Goal: Communication & Community: Participate in discussion

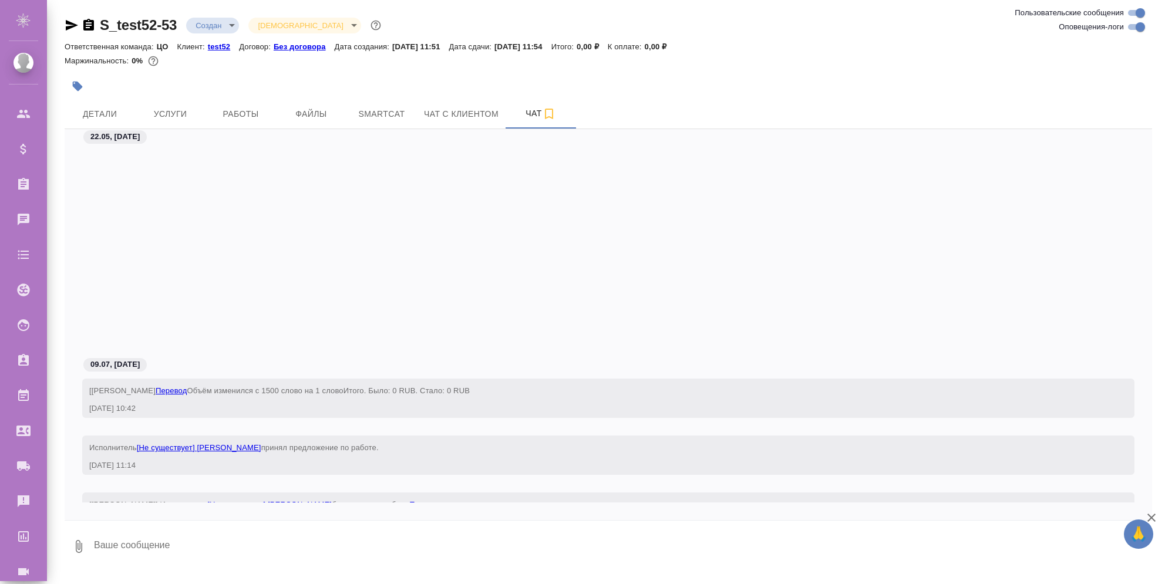
scroll to position [208, 0]
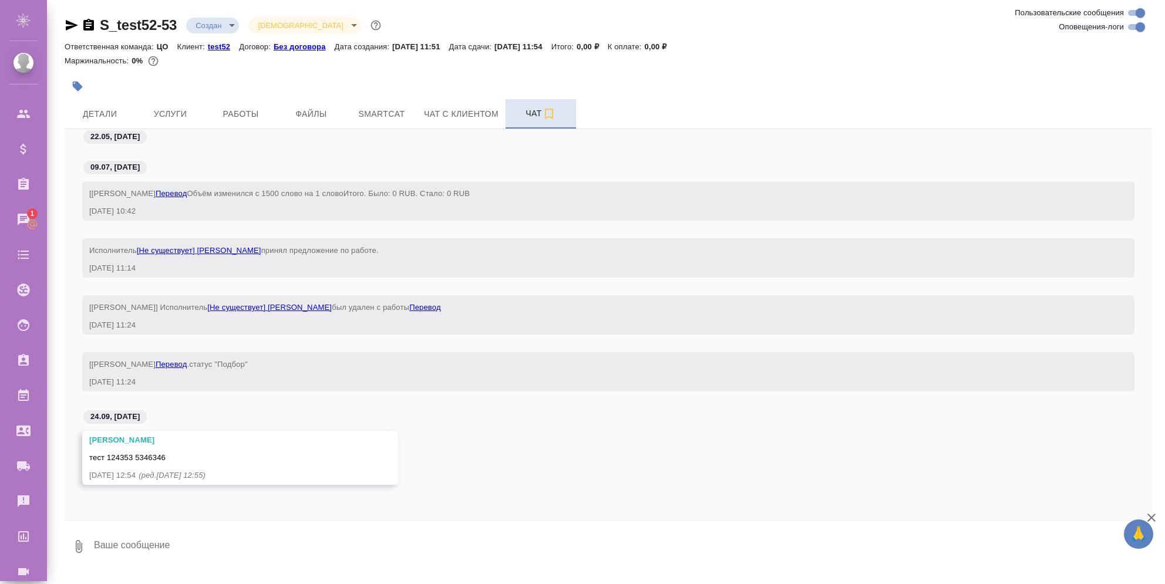
click at [550, 113] on icon "button" at bounding box center [549, 114] width 14 height 14
click at [261, 539] on textarea at bounding box center [622, 547] width 1059 height 40
click at [194, 546] on textarea at bounding box center [622, 547] width 1059 height 40
type textarea "12325"
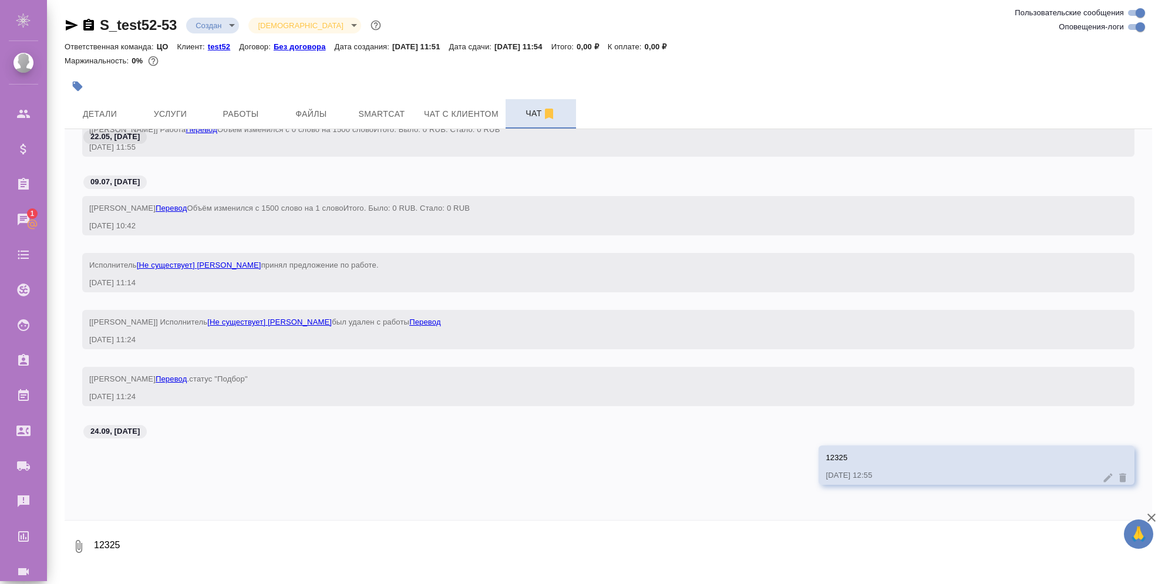
scroll to position [194, 0]
click at [379, 550] on textarea "12325" at bounding box center [622, 547] width 1059 height 40
type textarea "еуыирек"
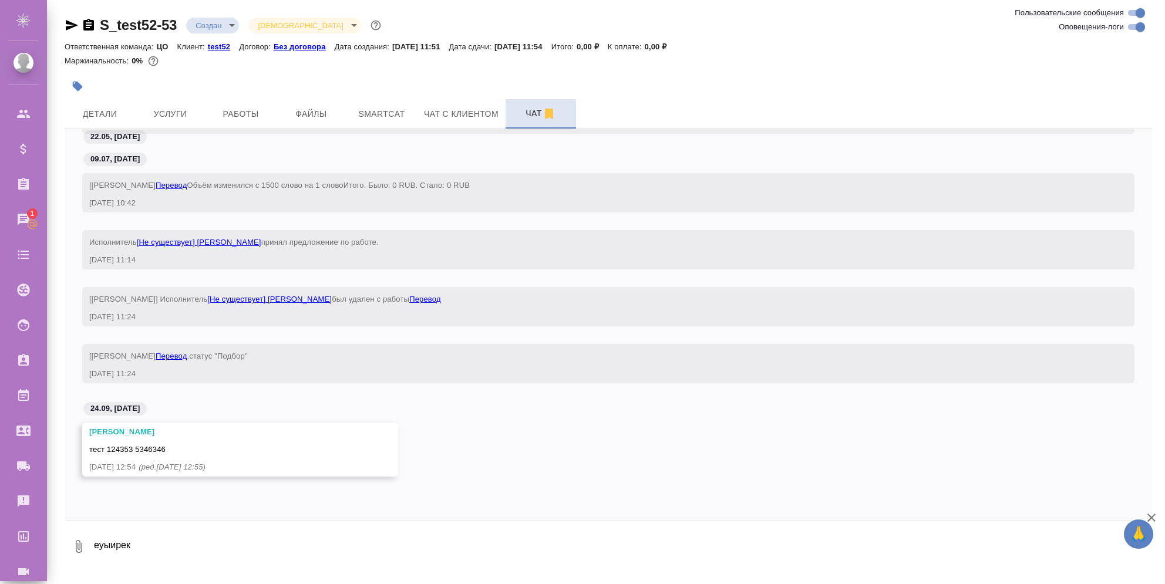
scroll to position [322, 0]
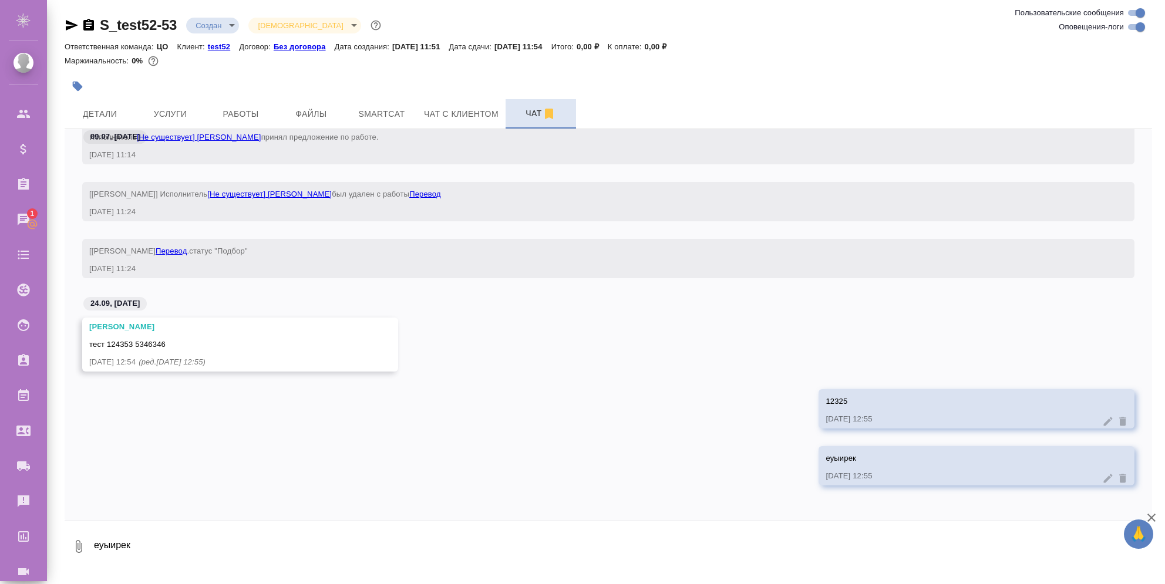
click at [374, 553] on textarea "еуыирек" at bounding box center [622, 547] width 1059 height 40
type textarea "тест"
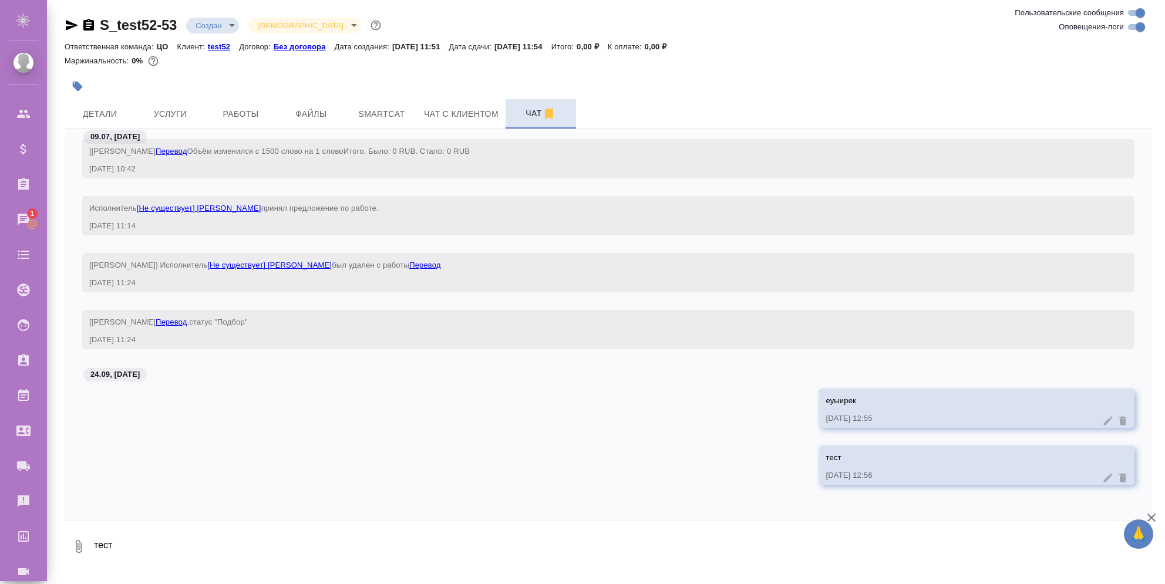
scroll to position [251, 0]
click at [369, 534] on textarea "тест" at bounding box center [622, 547] width 1059 height 40
type textarea "342532"
click at [444, 545] on textarea "342532" at bounding box center [622, 547] width 1059 height 40
drag, startPoint x: 414, startPoint y: 548, endPoint x: 31, endPoint y: 516, distance: 384.7
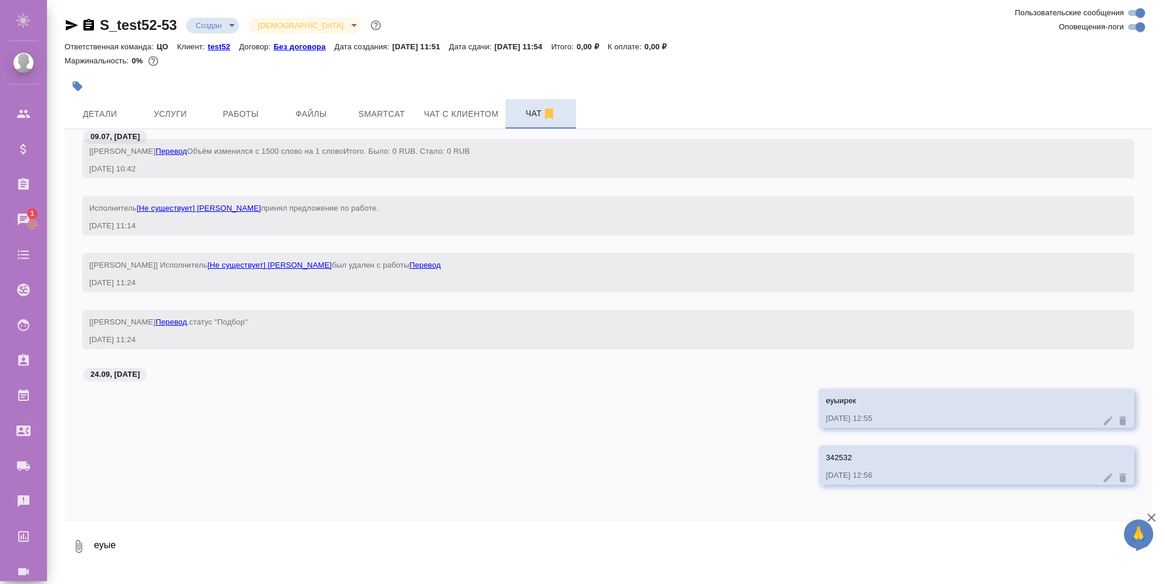
click at [27, 520] on div ".cls-1 fill:#fff; AWATERA r_sales r_sales Клиенты Спецификации Заказы 1 Чаты To…" at bounding box center [582, 292] width 1165 height 584
drag, startPoint x: 329, startPoint y: 552, endPoint x: 49, endPoint y: 552, distance: 280.6
click at [49, 552] on div "S_test52-53 Создан new Святая троица holyTrinity Ответственная команда: ЦО Клие…" at bounding box center [606, 287] width 1118 height 574
type textarea "test"
click at [218, 535] on textarea at bounding box center [622, 547] width 1059 height 40
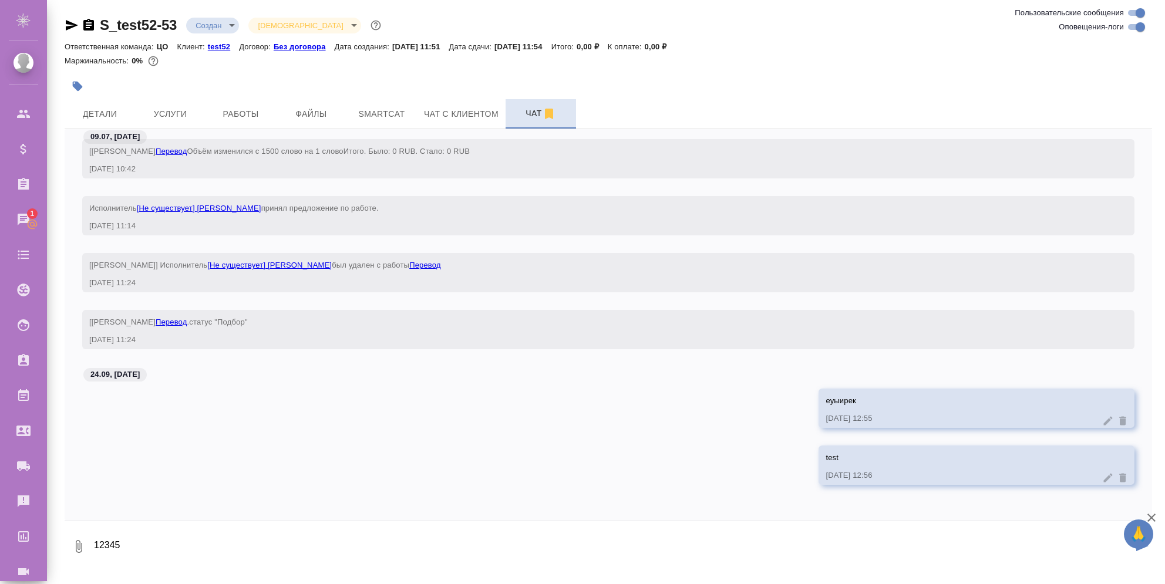
type textarea "12345"
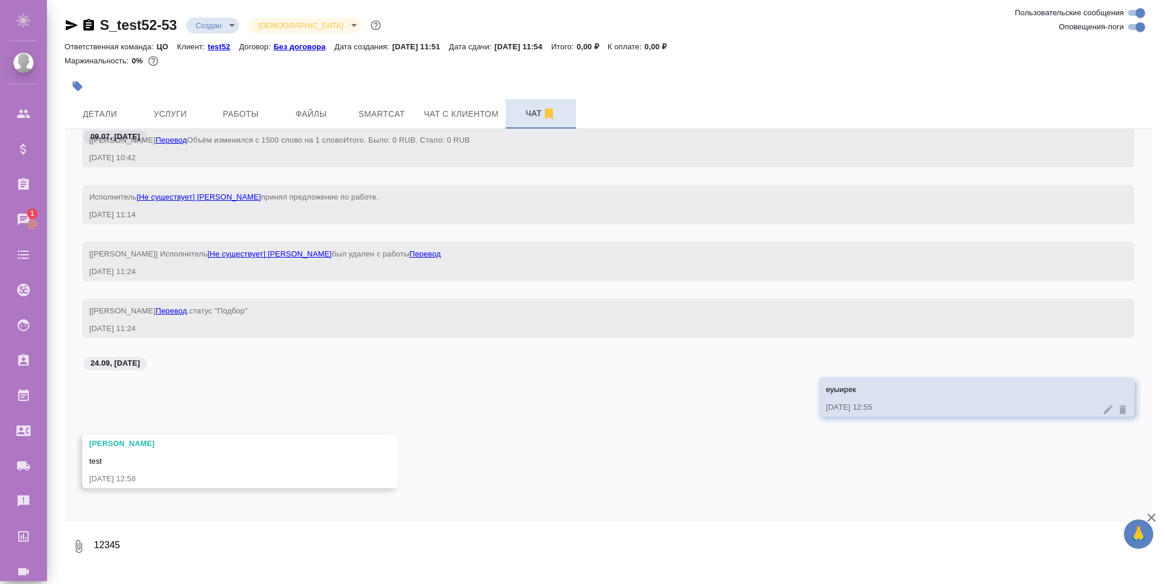
scroll to position [551, 0]
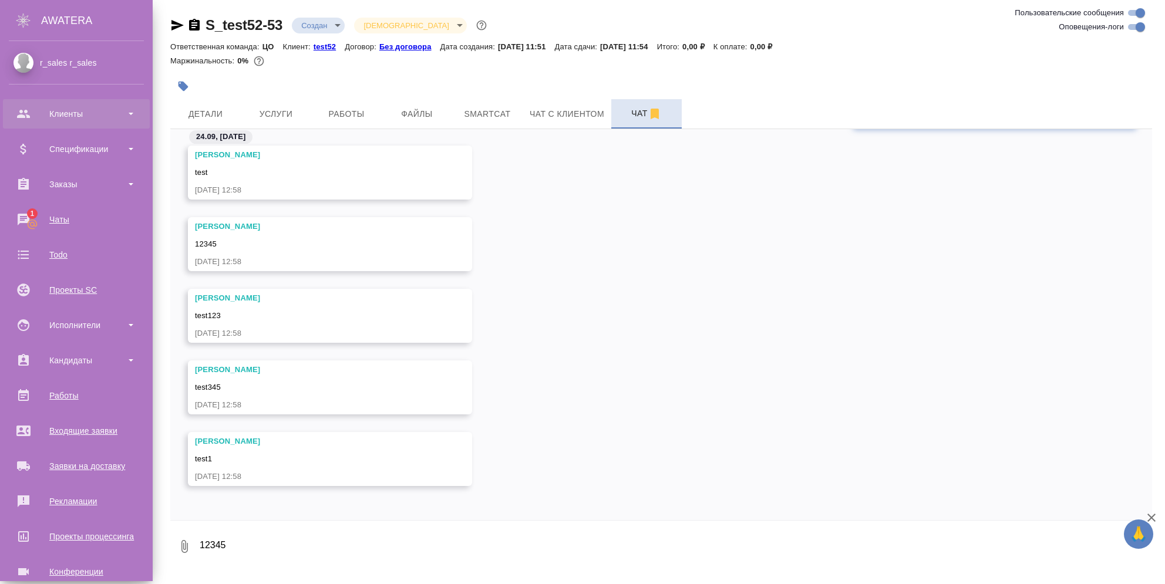
click at [44, 112] on div "Клиенты" at bounding box center [76, 114] width 135 height 18
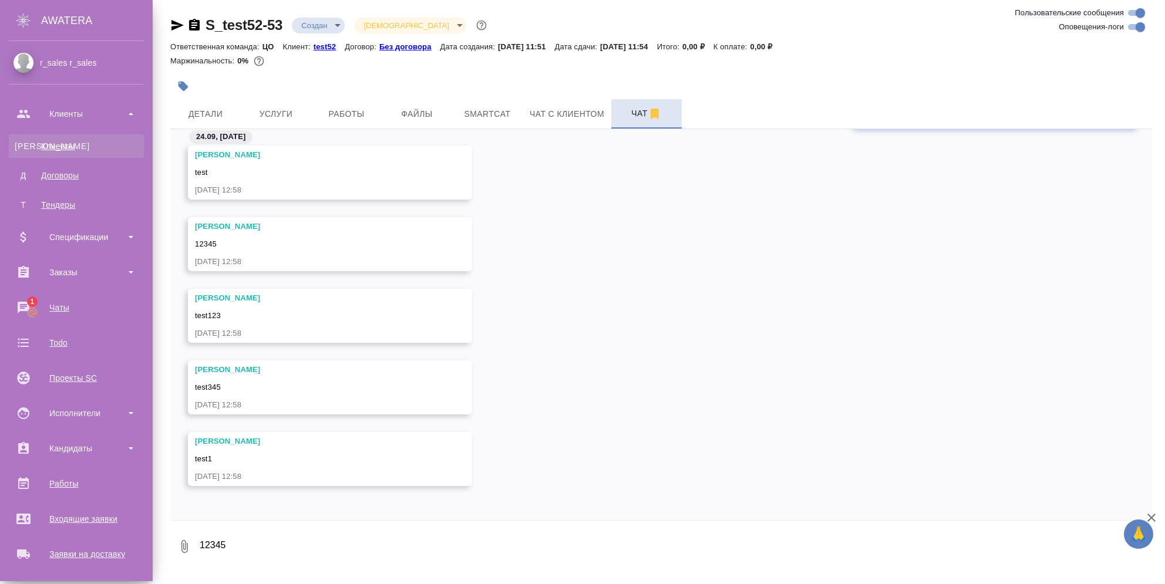
click at [53, 137] on link "К Клиенты" at bounding box center [76, 145] width 135 height 23
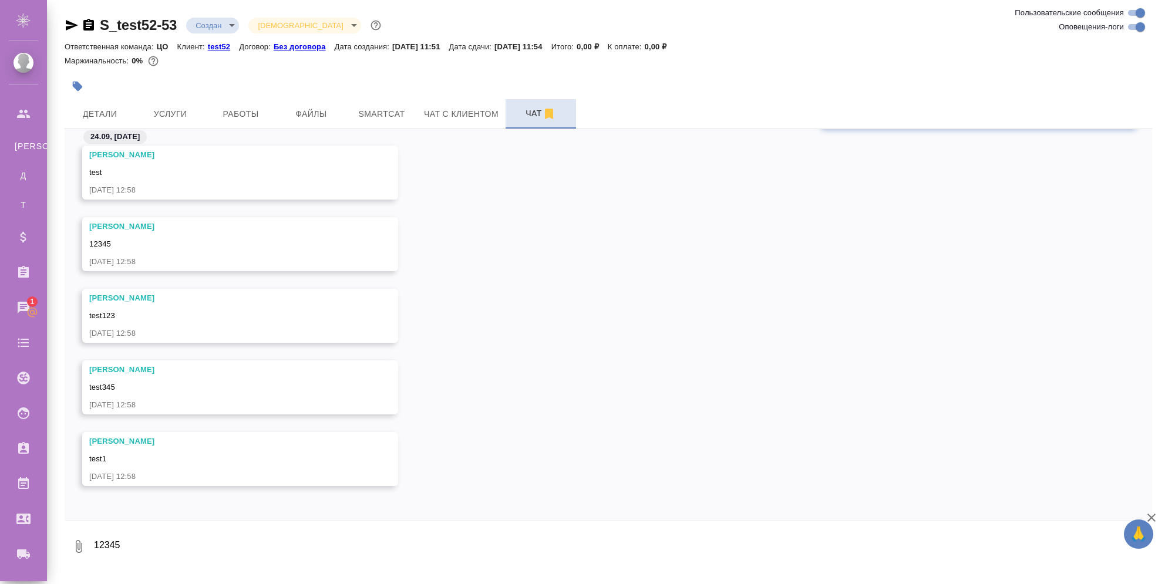
select select "RU"
